Goal: Check status: Check status

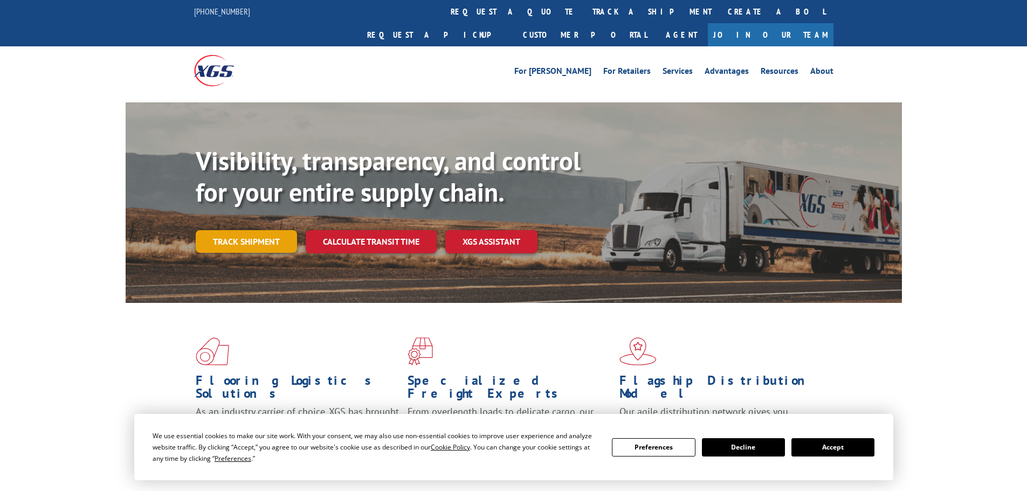
click at [270, 230] on link "Track shipment" at bounding box center [246, 241] width 101 height 23
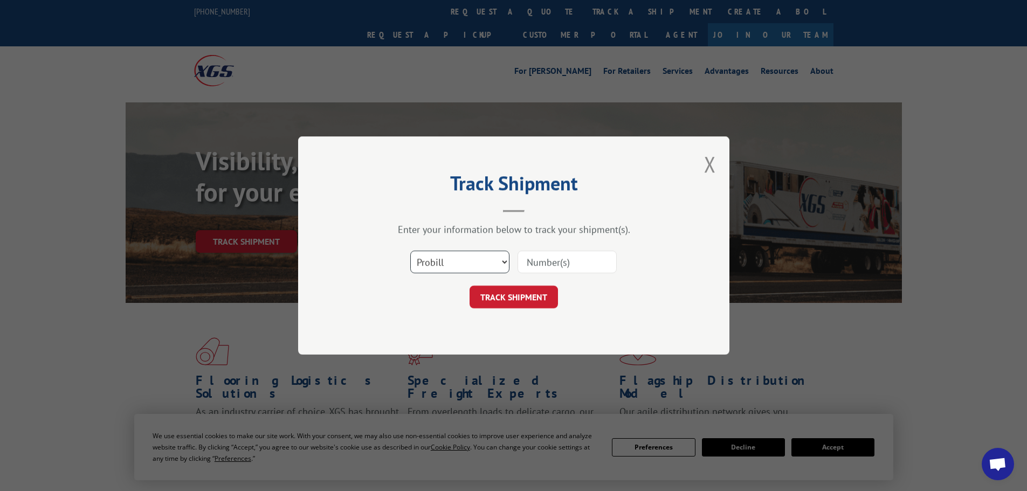
click at [473, 266] on select "Select category... Probill BOL PO" at bounding box center [459, 262] width 99 height 23
select select "po"
click at [410, 251] on select "Select category... Probill BOL PO" at bounding box center [459, 262] width 99 height 23
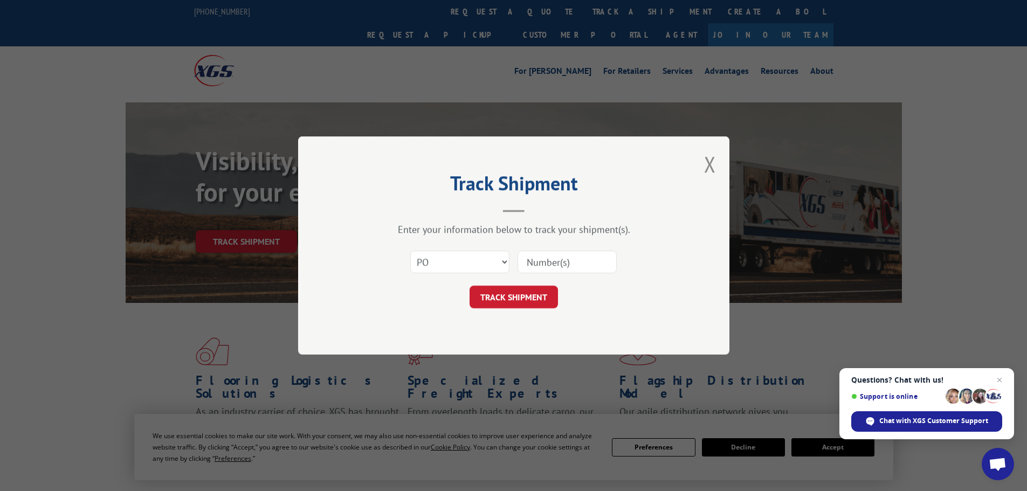
click at [550, 263] on input at bounding box center [567, 262] width 99 height 23
paste input "40532385"
type input "40532385"
click at [541, 293] on button "TRACK SHIPMENT" at bounding box center [514, 297] width 88 height 23
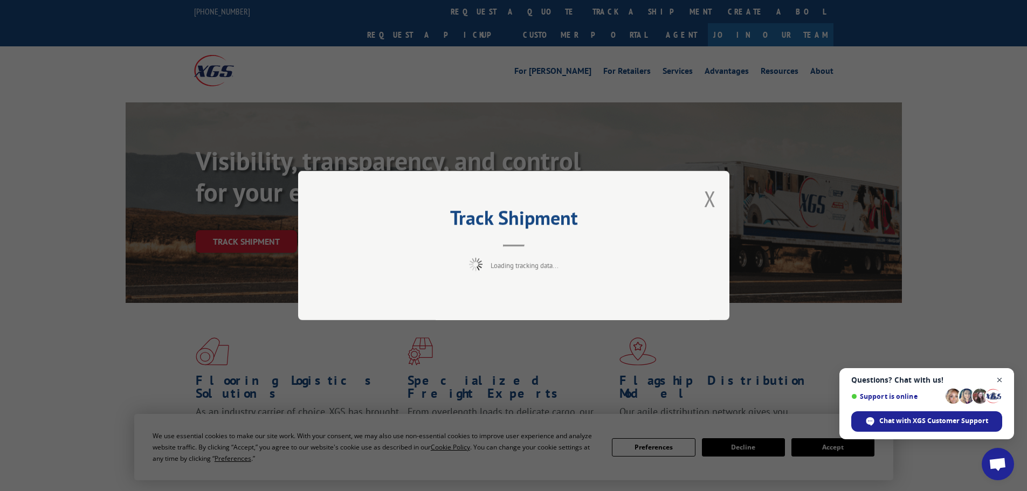
click at [1001, 381] on span "Close chat" at bounding box center [999, 380] width 13 height 13
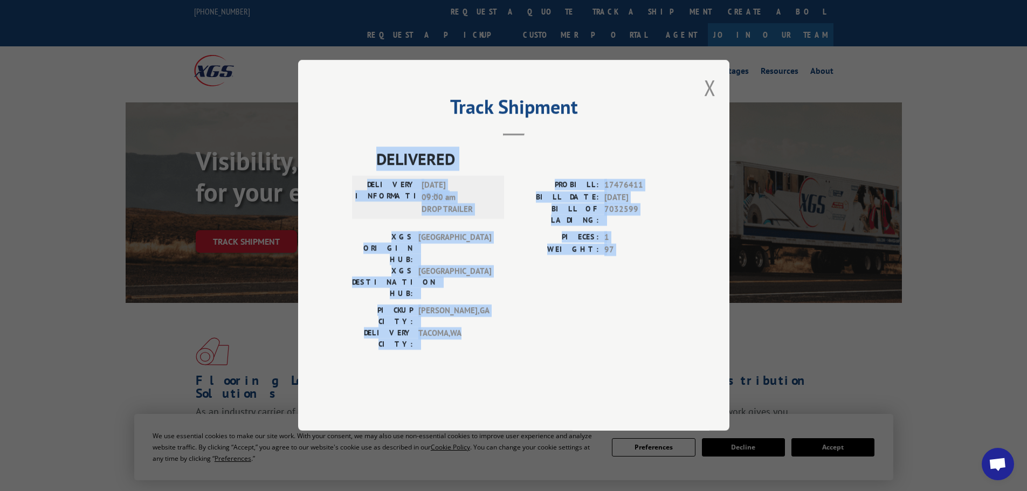
drag, startPoint x: 375, startPoint y: 185, endPoint x: 659, endPoint y: 308, distance: 309.4
click at [659, 308] on div "DELIVERED DELIVERY INFORMATION: [DATE] 09:00 am DROP TRAILER PROBILL: 17476411 …" at bounding box center [513, 251] width 323 height 209
copy div "DELIVERED DELIVERY INFORMATION: [DATE] 09:00 am DROP TRAILER PROBILL: 17476411 …"
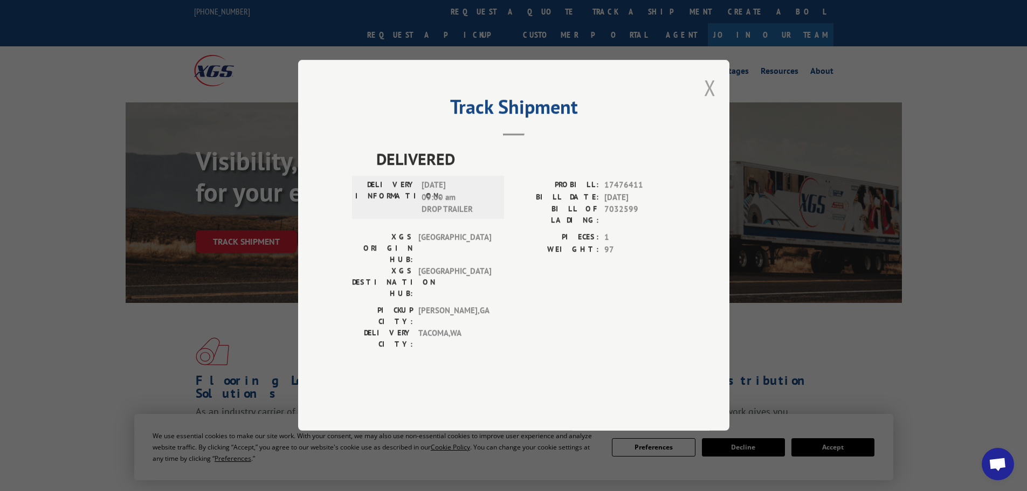
click at [704, 119] on div "Track Shipment DELIVERED DELIVERY INFORMATION: [DATE] 09:00 am DROP TRAILER PRO…" at bounding box center [513, 245] width 431 height 371
